Goal: Transaction & Acquisition: Purchase product/service

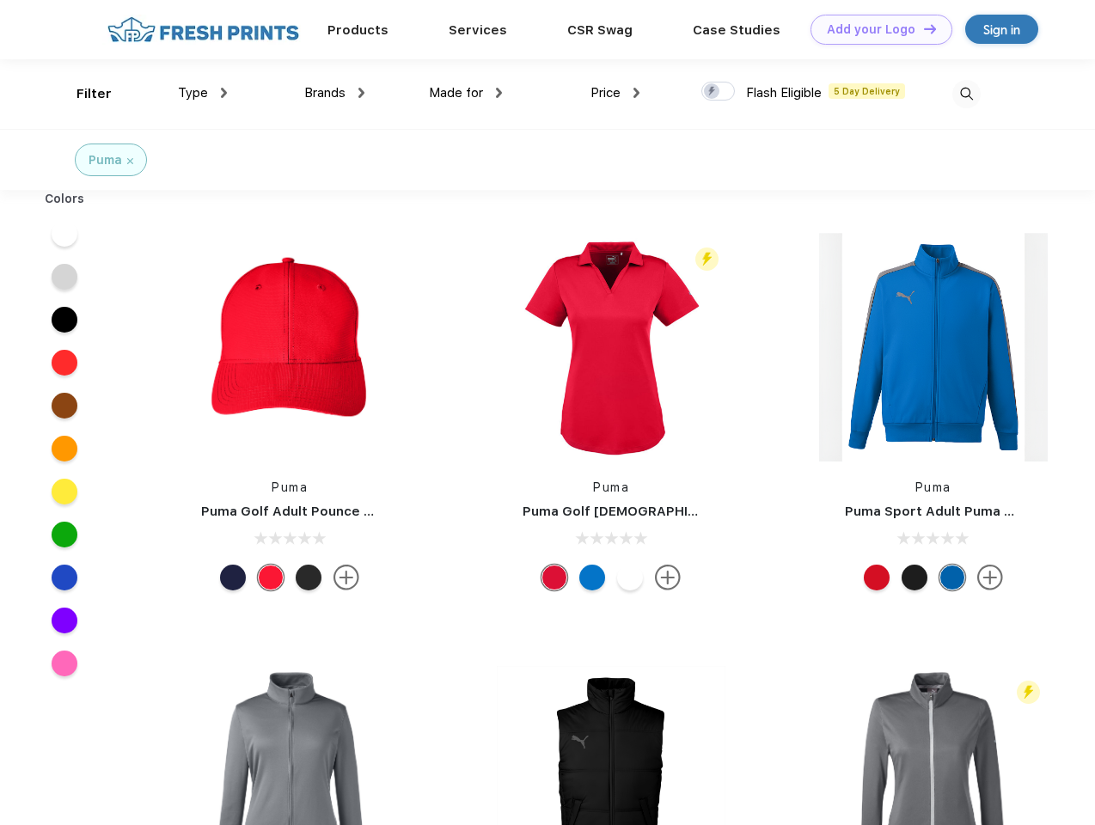
click at [875, 29] on link "Add your Logo Design Tool" at bounding box center [881, 30] width 142 height 30
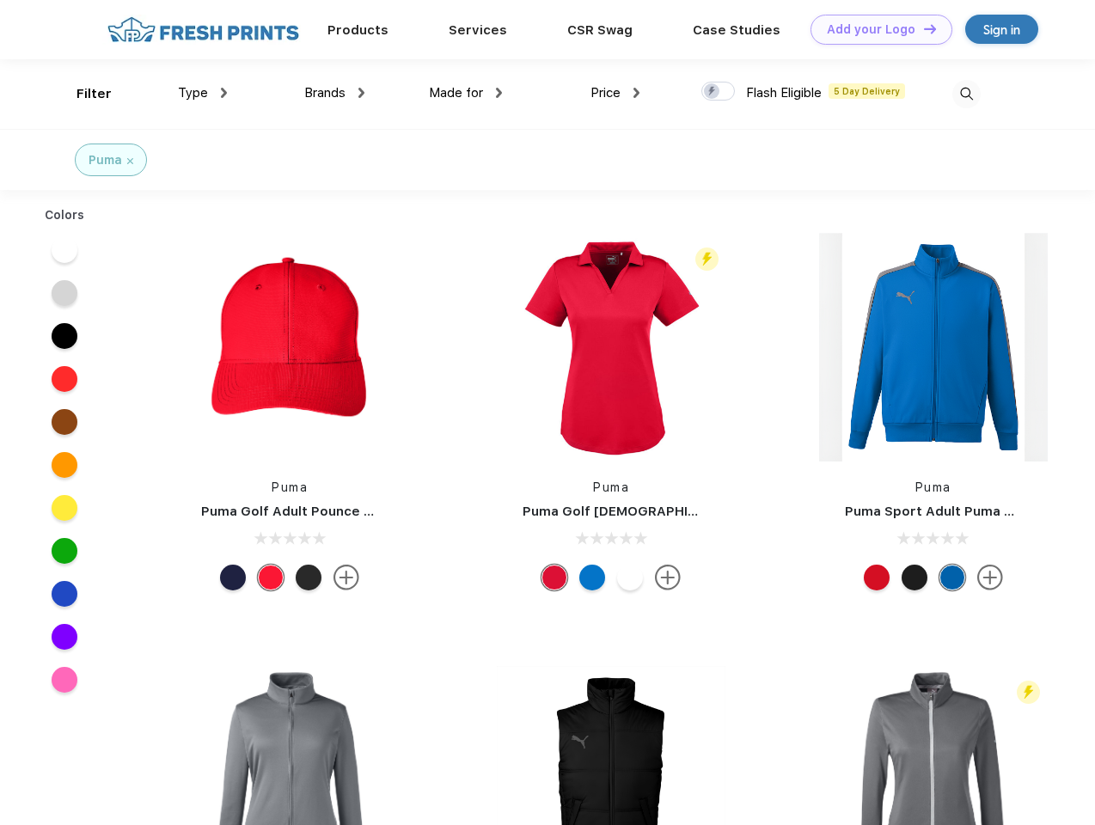
click at [0, 0] on div "Design Tool" at bounding box center [0, 0] width 0 height 0
click at [922, 28] on link "Add your Logo Design Tool" at bounding box center [881, 30] width 142 height 30
click at [82, 94] on div "Filter" at bounding box center [93, 94] width 35 height 20
click at [203, 93] on span "Type" at bounding box center [193, 92] width 30 height 15
click at [334, 93] on span "Brands" at bounding box center [324, 92] width 41 height 15
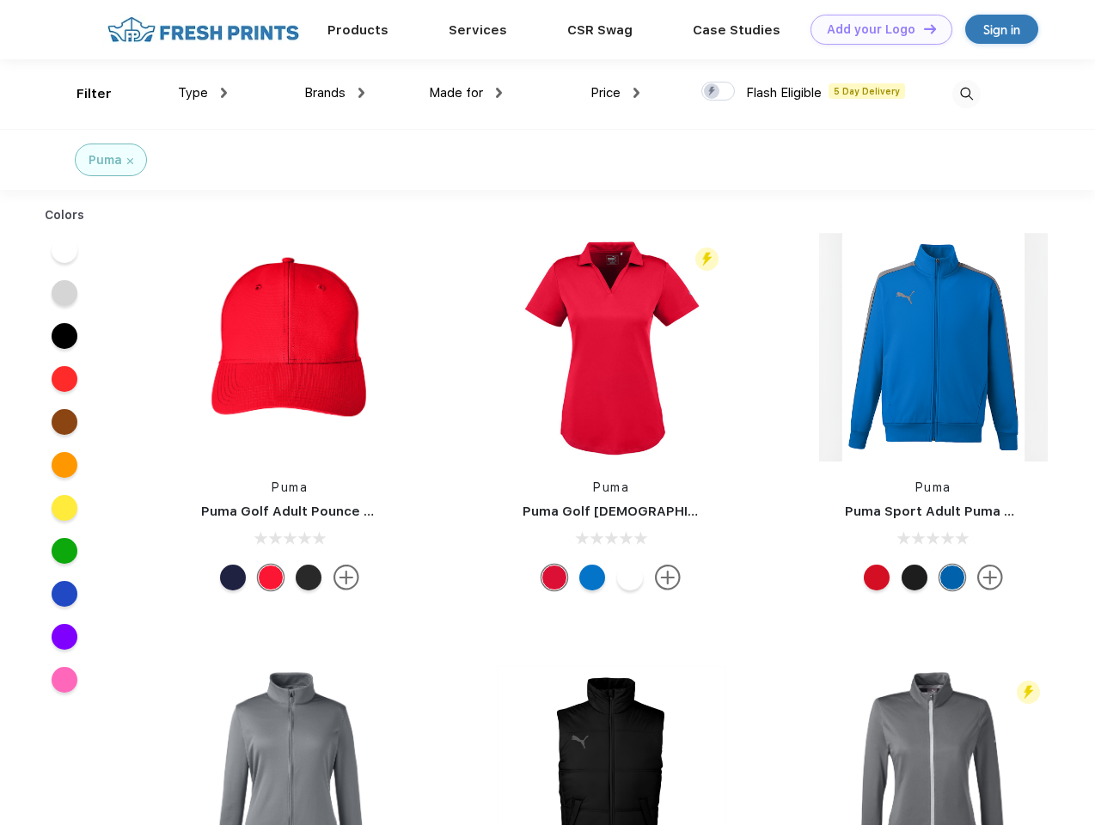
click at [466, 93] on span "Made for" at bounding box center [456, 92] width 54 height 15
click at [615, 93] on span "Price" at bounding box center [605, 92] width 30 height 15
click at [718, 92] on div at bounding box center [718, 91] width 34 height 19
click at [712, 92] on input "checkbox" at bounding box center [706, 86] width 11 height 11
click at [966, 94] on img at bounding box center [966, 94] width 28 height 28
